Goal: Manage account settings

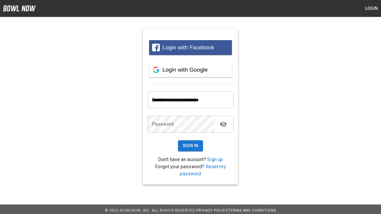
type input "**********"
click at [191, 146] on button "Sign In" at bounding box center [190, 146] width 25 height 11
